Goal: Find specific page/section: Find specific page/section

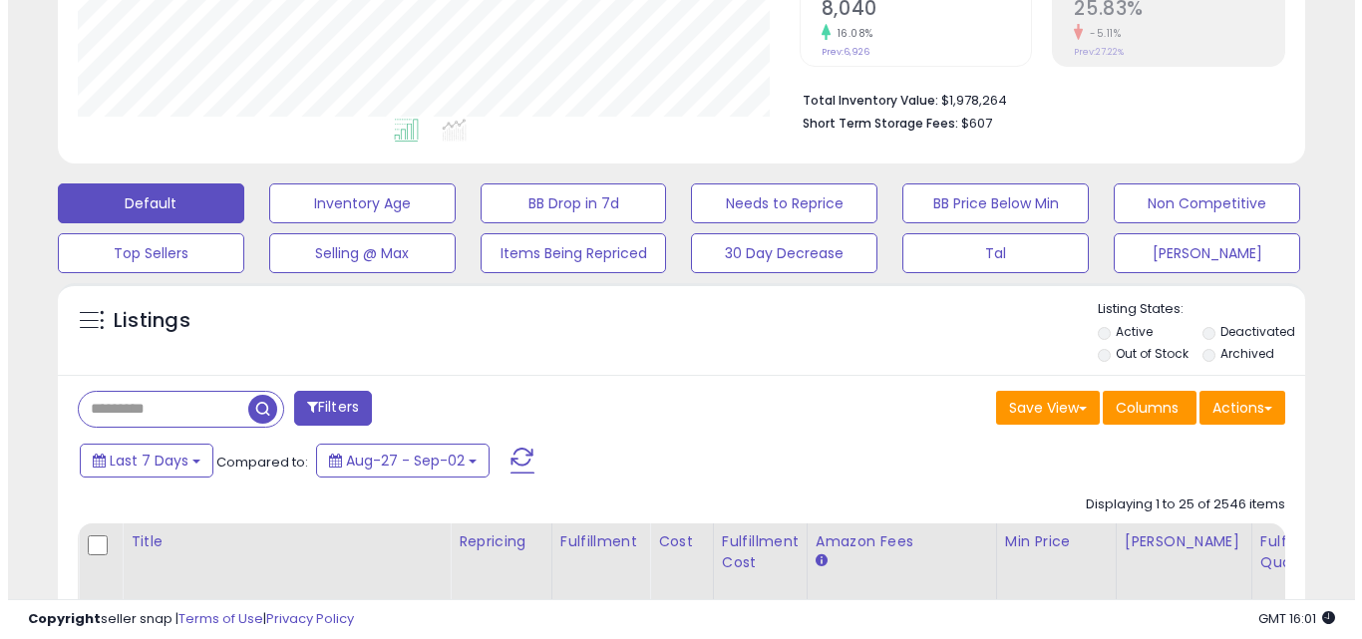
scroll to position [454, 0]
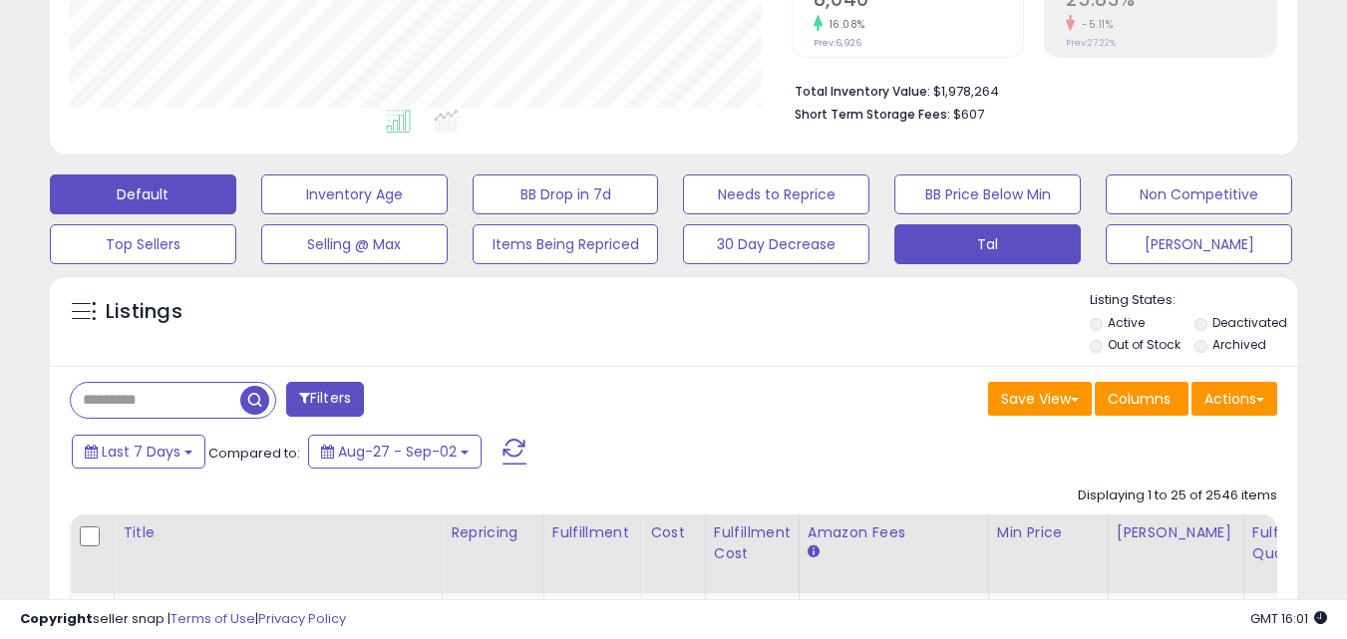
click at [1009, 243] on button "Tal" at bounding box center [988, 244] width 186 height 40
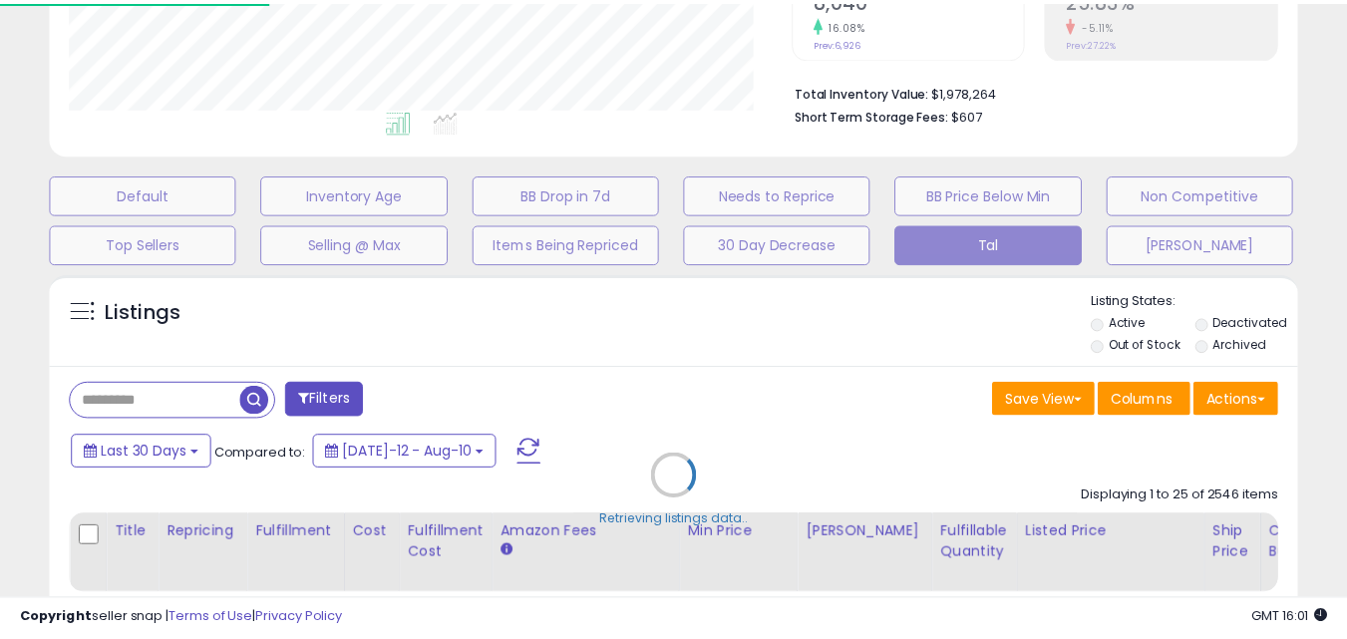
scroll to position [409, 730]
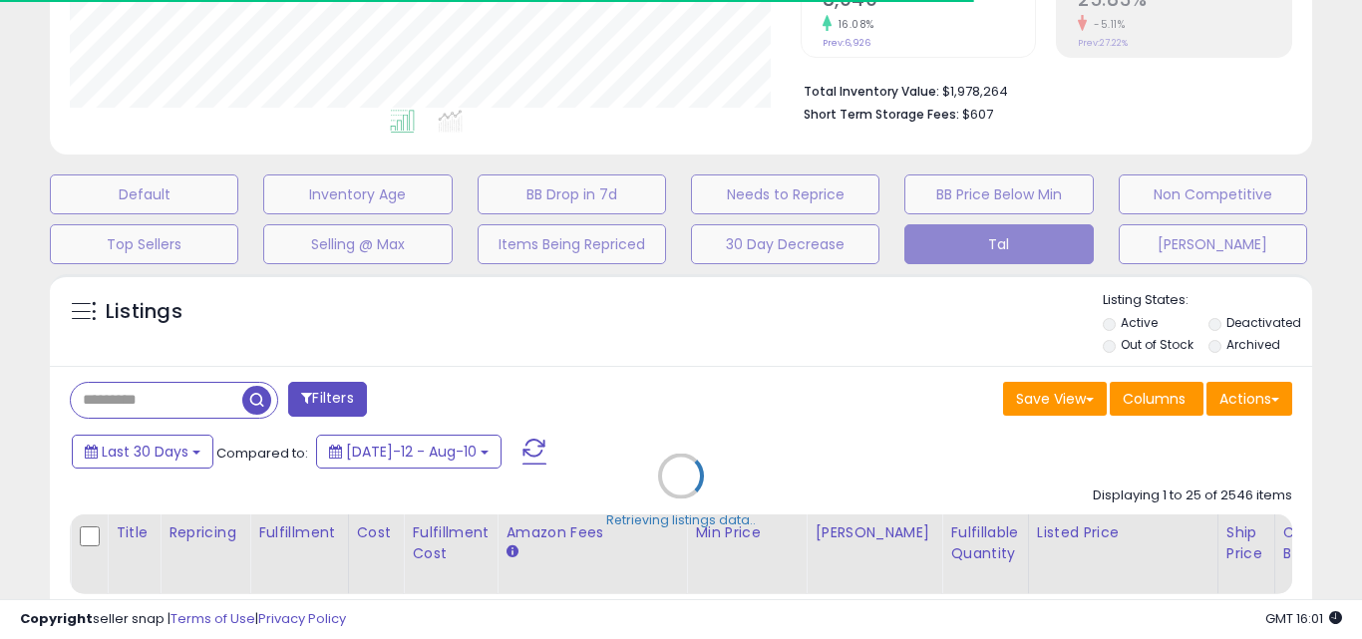
click at [177, 399] on div "Retrieving listings data.." at bounding box center [681, 491] width 1292 height 454
click at [169, 399] on div "Retrieving listings data.." at bounding box center [681, 491] width 1292 height 454
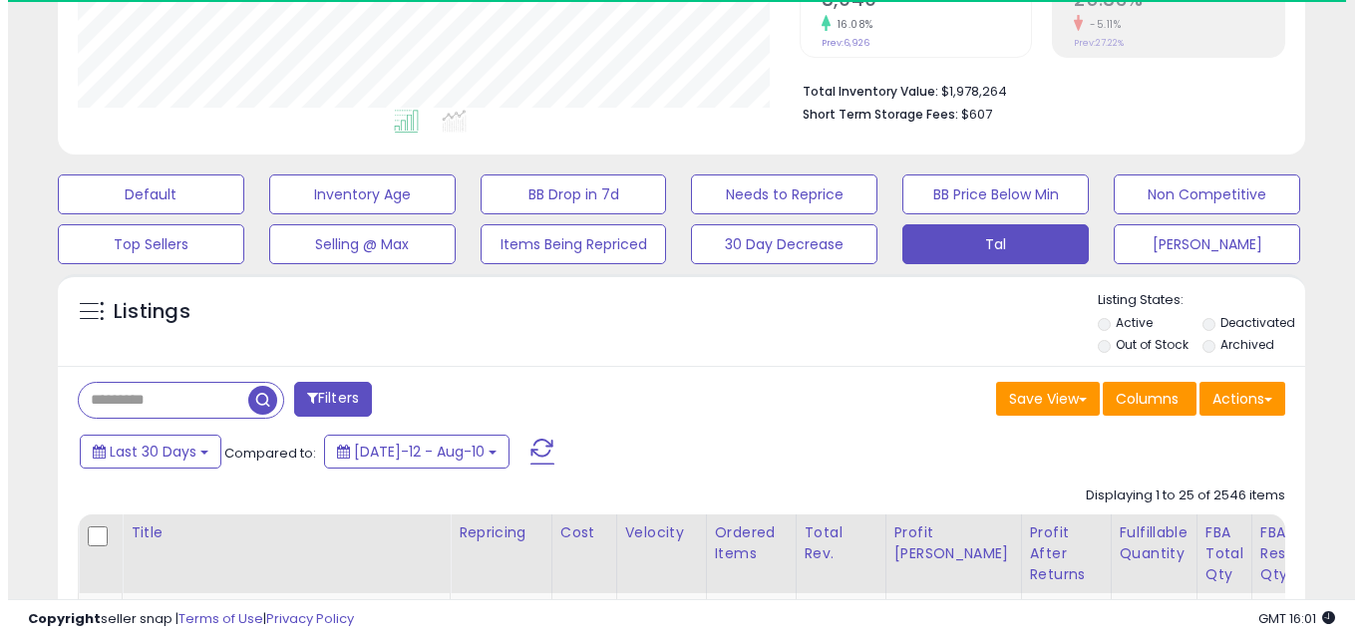
scroll to position [996834, 996520]
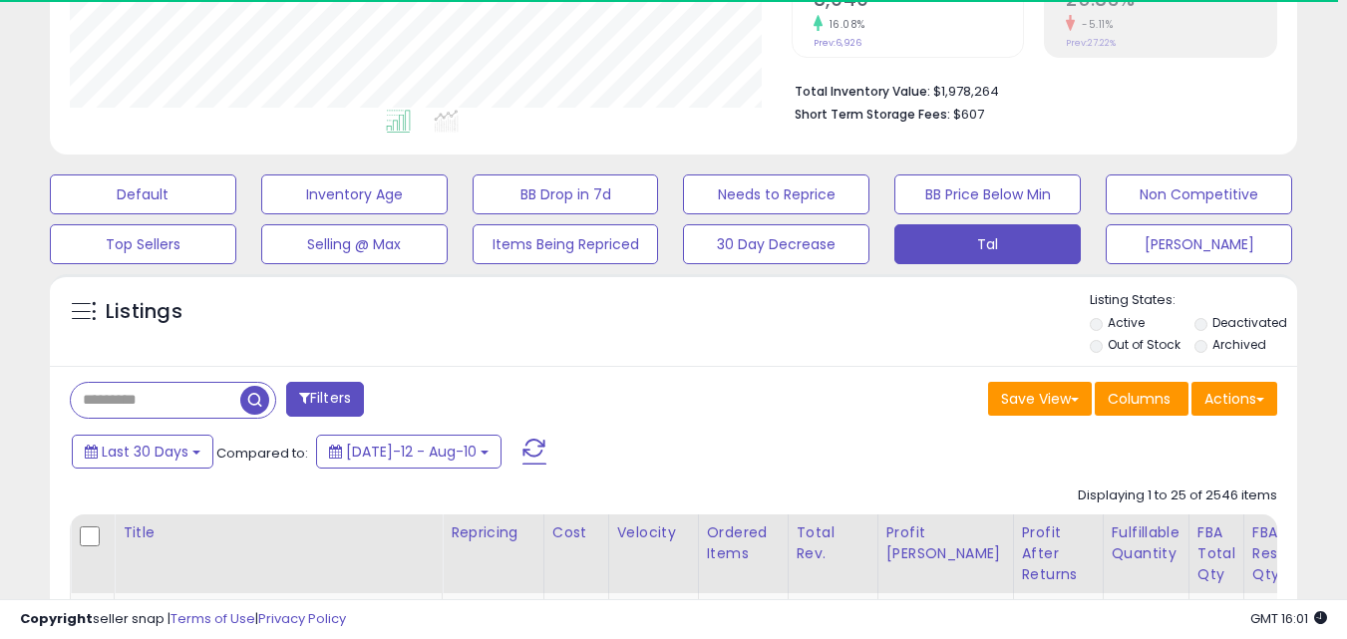
click at [169, 399] on input "text" at bounding box center [156, 400] width 170 height 35
click at [169, 399] on input "text" at bounding box center [214, 400] width 287 height 35
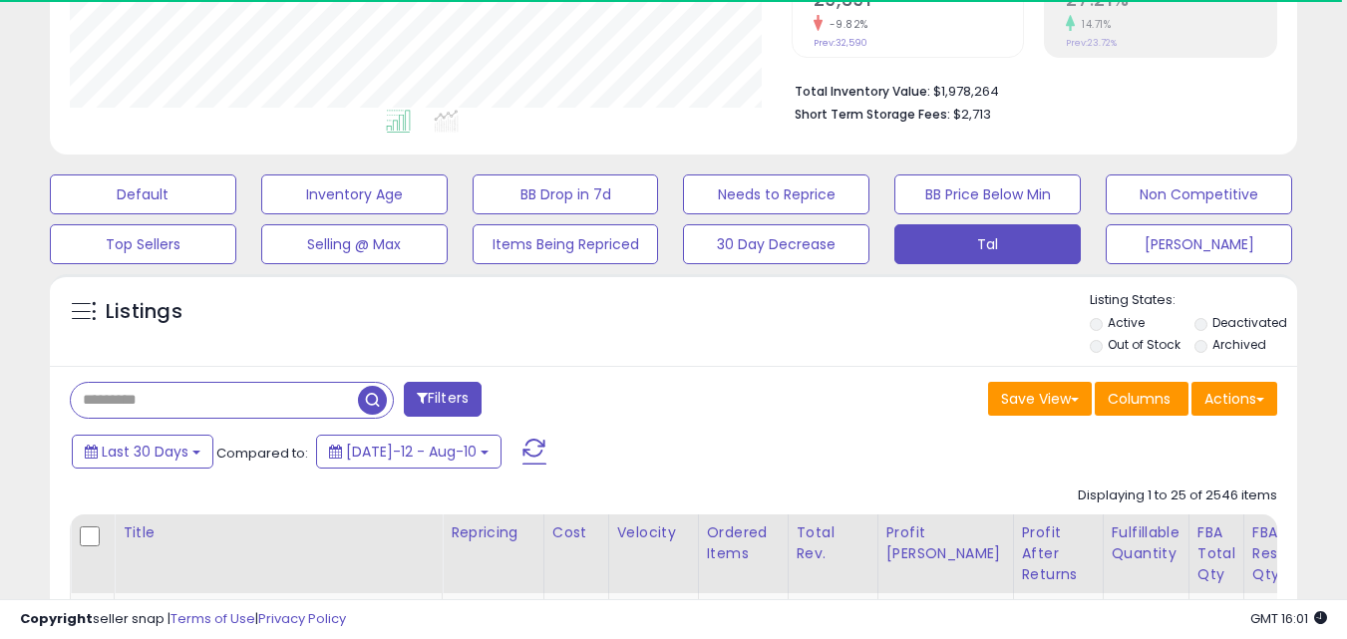
click at [169, 399] on input "text" at bounding box center [214, 400] width 287 height 35
type input "****"
click at [376, 407] on span "button" at bounding box center [372, 400] width 29 height 29
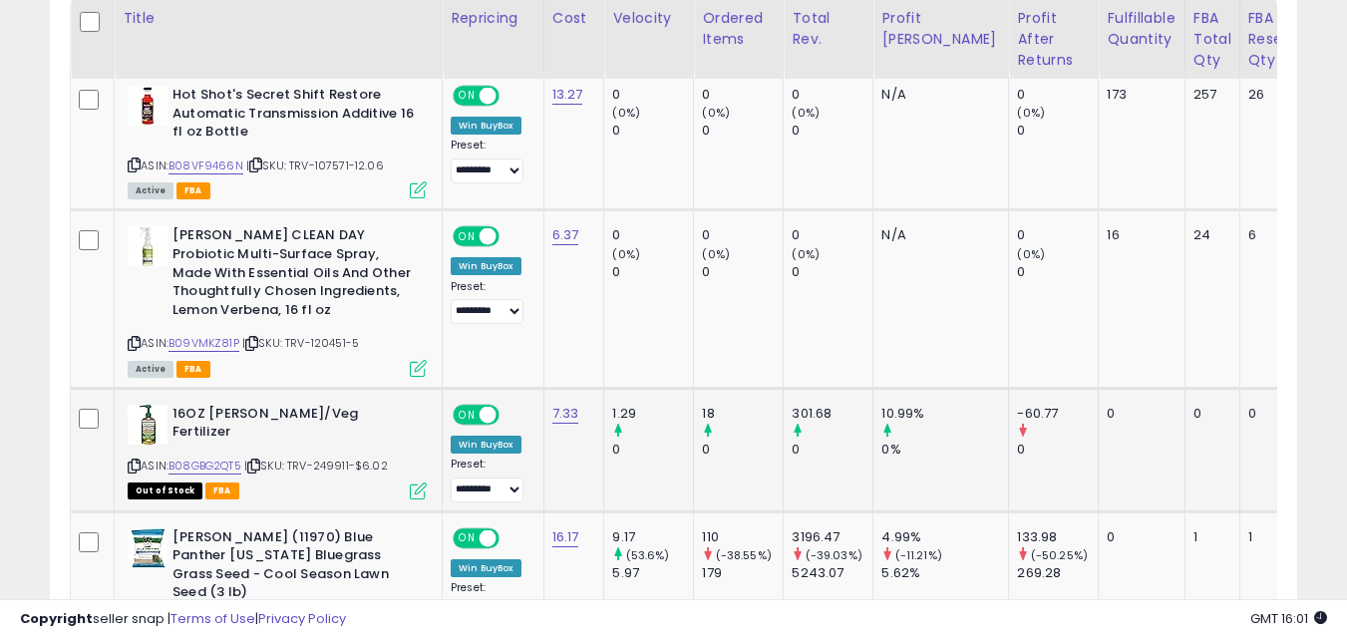
scroll to position [409, 722]
